Goal: Task Accomplishment & Management: Manage account settings

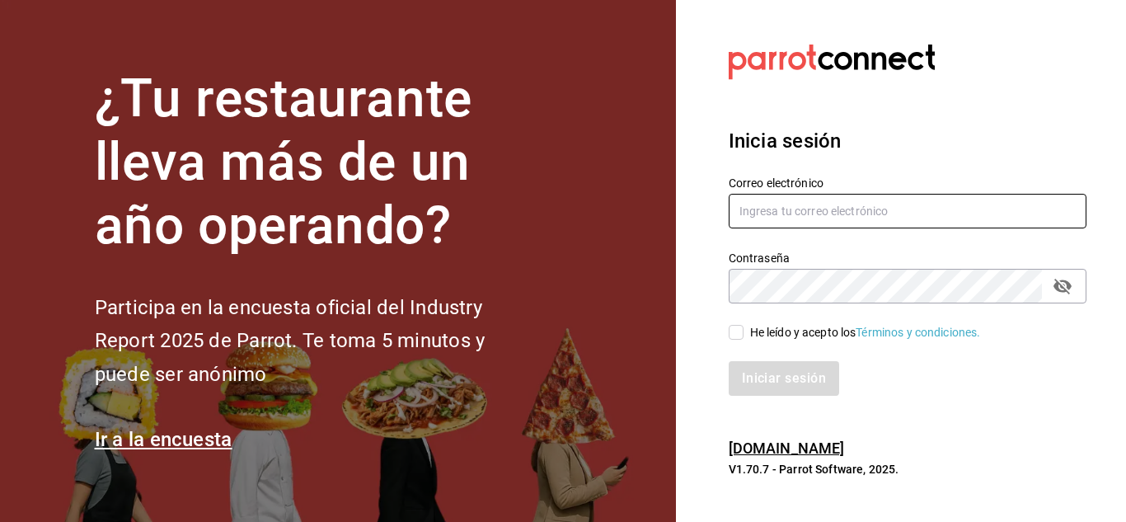
click at [815, 214] on input "text" at bounding box center [908, 211] width 358 height 35
paste input "[EMAIL_ADDRESS][DOMAIN_NAME]"
type input "[EMAIL_ADDRESS][DOMAIN_NAME]"
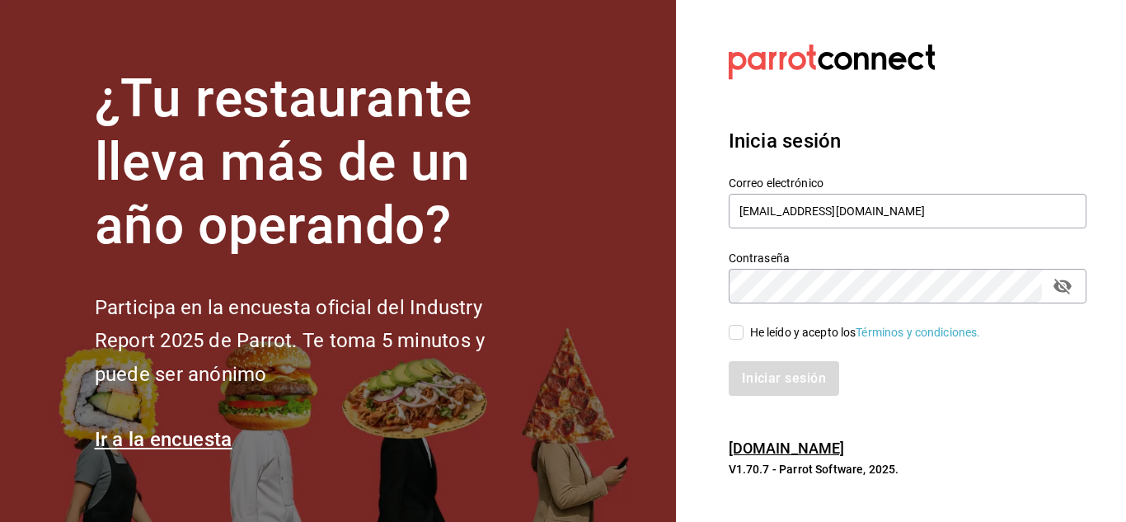
click at [737, 332] on input "He leído y acepto los Términos y condiciones." at bounding box center [736, 332] width 15 height 15
checkbox input "true"
click at [772, 373] on button "Iniciar sesión" at bounding box center [785, 378] width 112 height 35
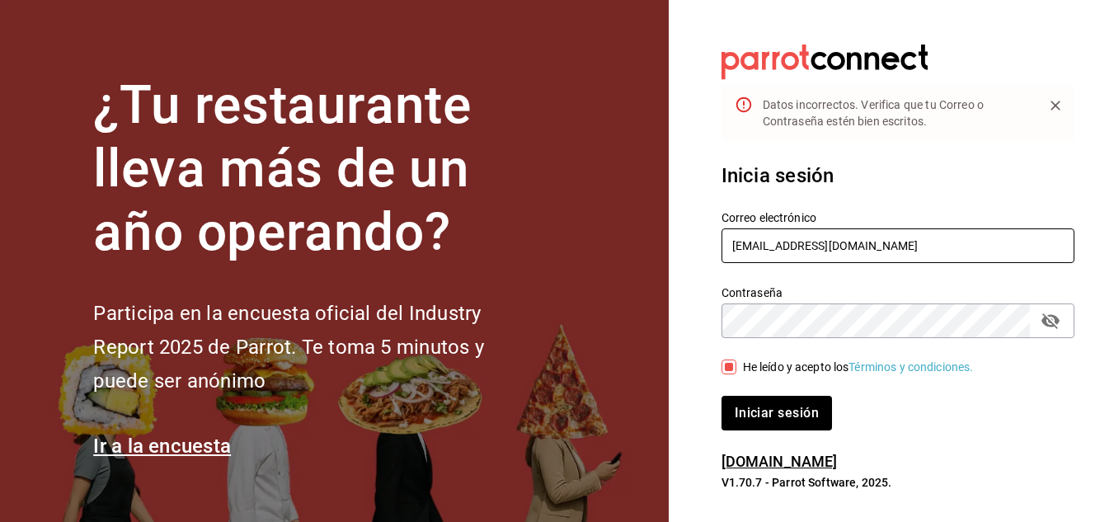
click at [738, 245] on input "[EMAIL_ADDRESS][DOMAIN_NAME]" at bounding box center [897, 245] width 353 height 35
click at [721, 396] on button "Iniciar sesión" at bounding box center [776, 413] width 110 height 35
click at [835, 244] on input "[EMAIL_ADDRESS][DOMAIN_NAME]" at bounding box center [897, 245] width 353 height 35
type input "[EMAIL_ADDRESS][DOMAIN_NAME]"
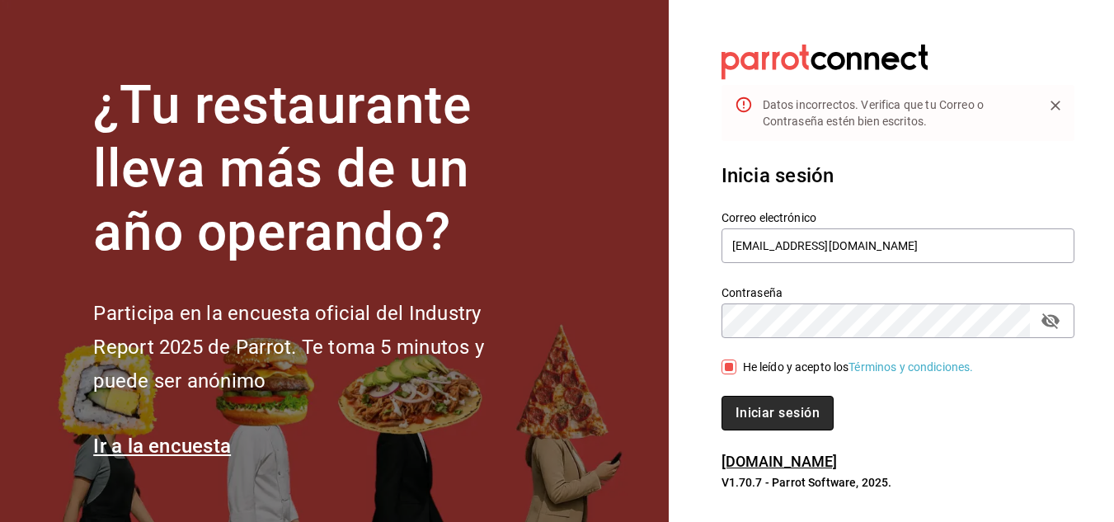
click at [800, 406] on button "Iniciar sesión" at bounding box center [777, 413] width 112 height 35
